Goal: Download file/media

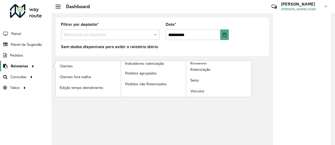
click at [30, 64] on icon at bounding box center [32, 66] width 4 height 8
click at [194, 61] on span "Romaneio" at bounding box center [199, 64] width 17 height 6
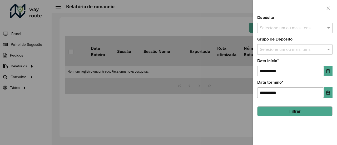
click at [301, 109] on button "Filtrar" at bounding box center [294, 111] width 75 height 10
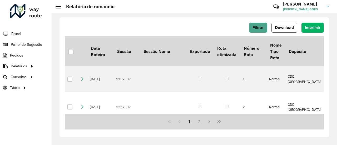
click at [290, 31] on button "Download" at bounding box center [284, 28] width 26 height 10
click at [284, 27] on span "Download" at bounding box center [284, 27] width 19 height 4
click at [73, 53] on div at bounding box center [70, 51] width 5 height 5
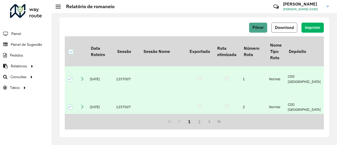
click at [278, 29] on span "Download" at bounding box center [284, 27] width 19 height 4
